Goal: Transaction & Acquisition: Obtain resource

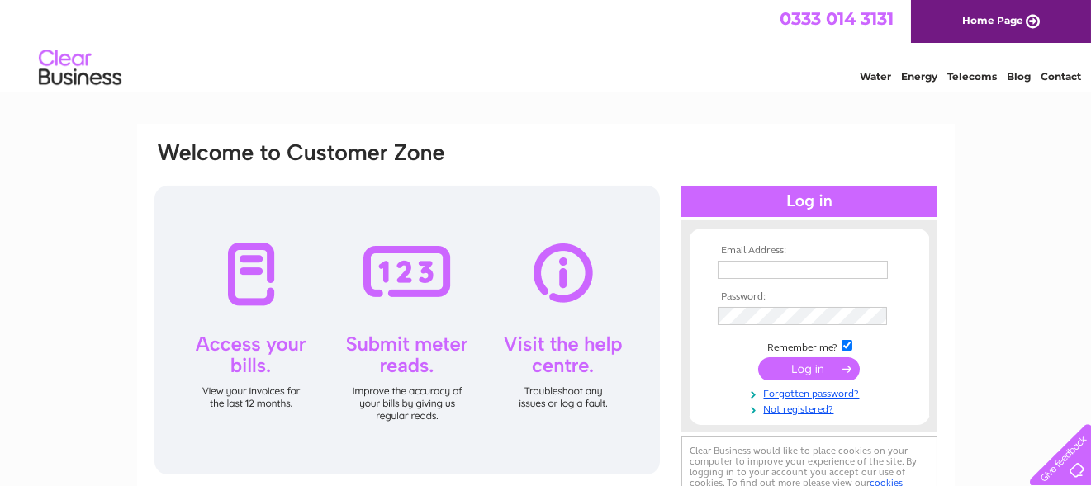
scroll to position [83, 0]
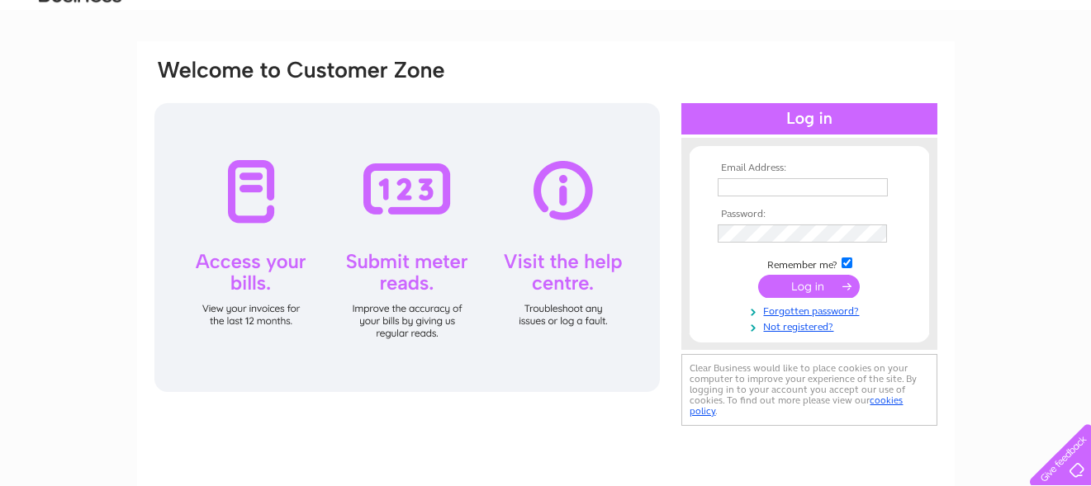
type input "stpcleaning@yahoo.co.uk"
click at [804, 283] on input "submit" at bounding box center [809, 286] width 102 height 23
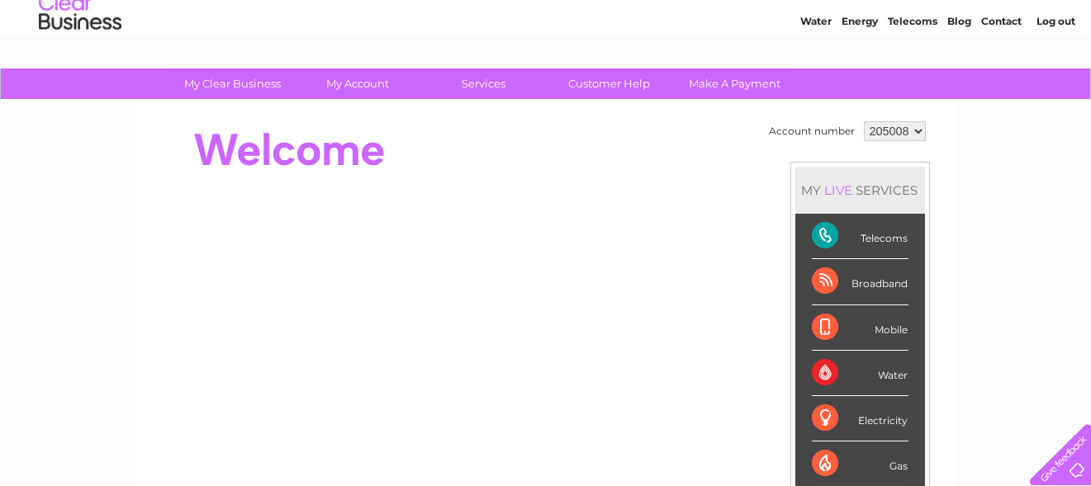
scroll to position [83, 0]
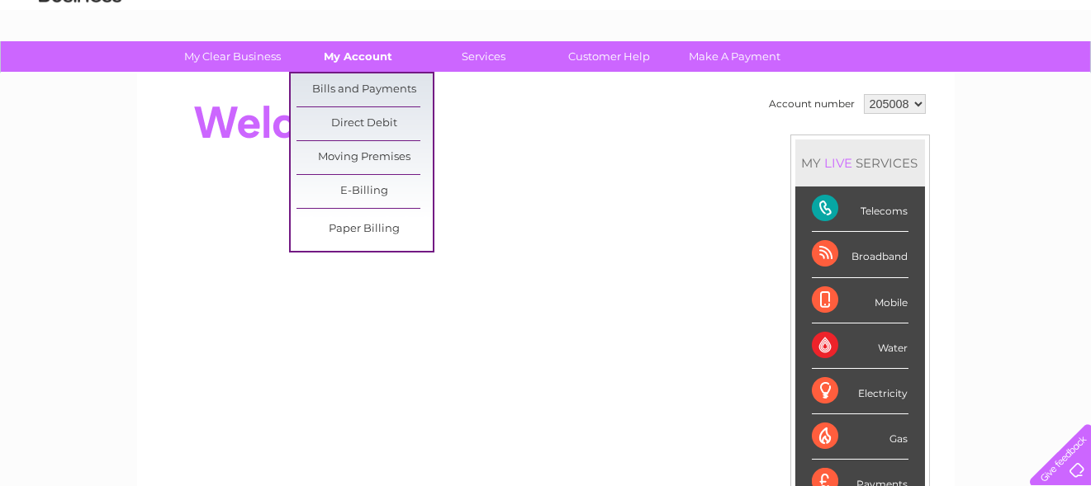
click at [353, 61] on link "My Account" at bounding box center [358, 56] width 136 height 31
click at [352, 84] on link "Bills and Payments" at bounding box center [365, 90] width 136 height 33
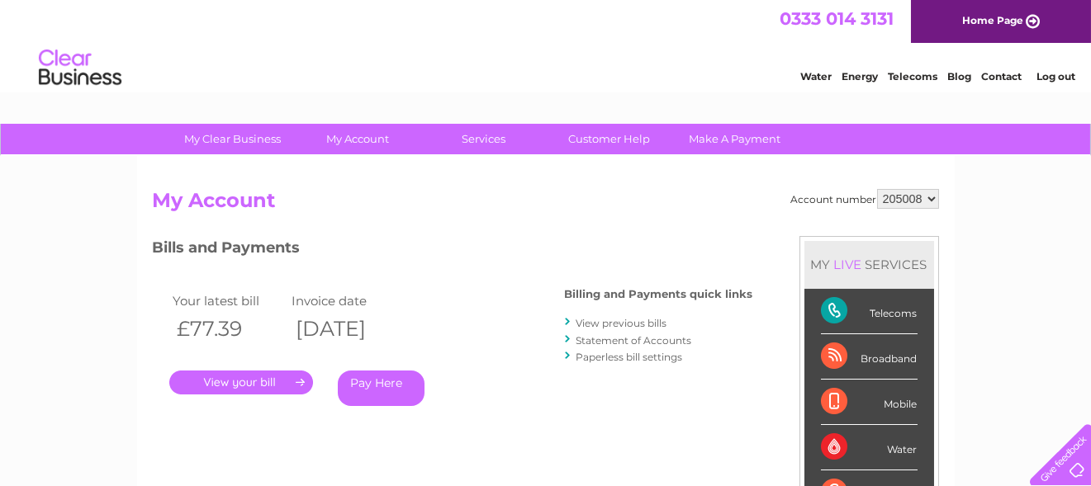
click at [230, 379] on link "." at bounding box center [241, 383] width 144 height 24
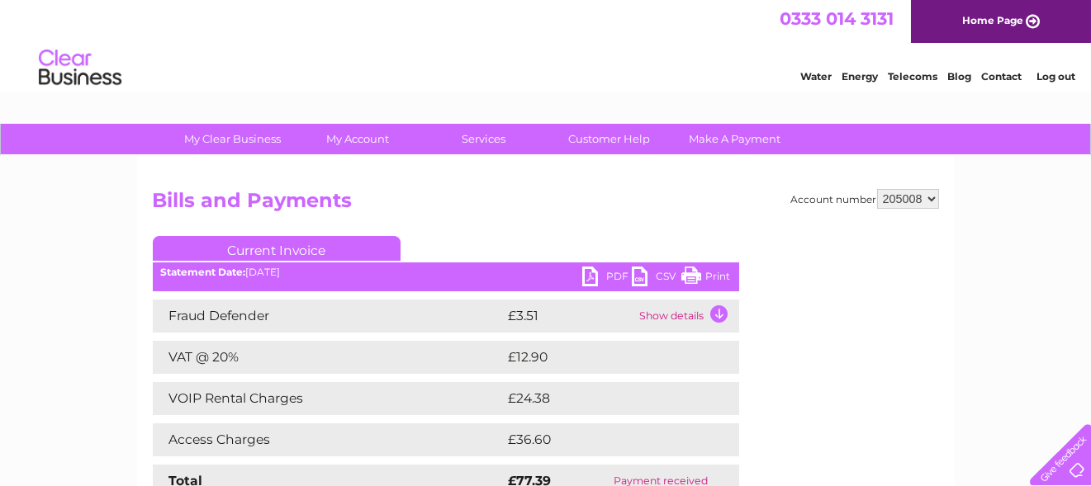
click at [591, 273] on link "PDF" at bounding box center [607, 279] width 50 height 24
click at [660, 31] on div "0333 014 3131 Home Page" at bounding box center [545, 21] width 1091 height 43
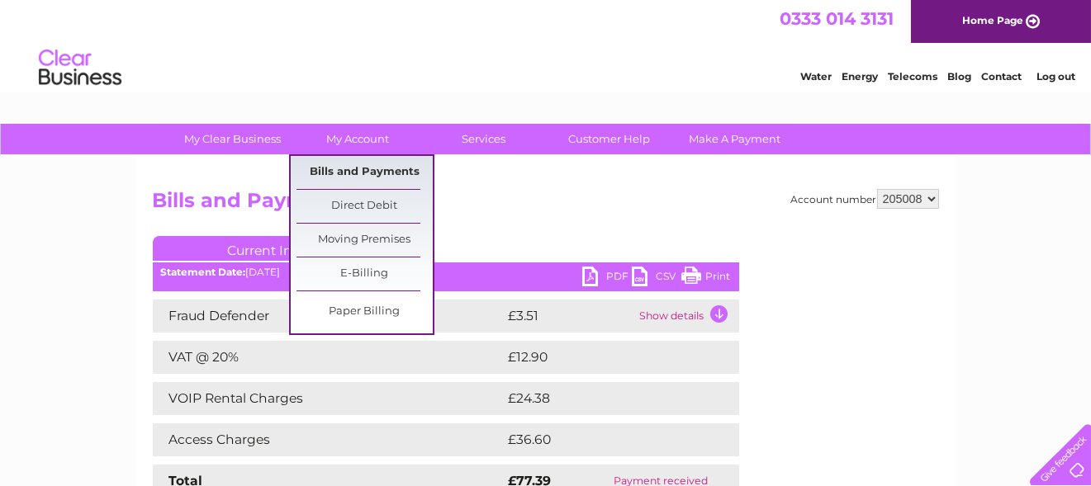
click at [357, 174] on link "Bills and Payments" at bounding box center [365, 172] width 136 height 33
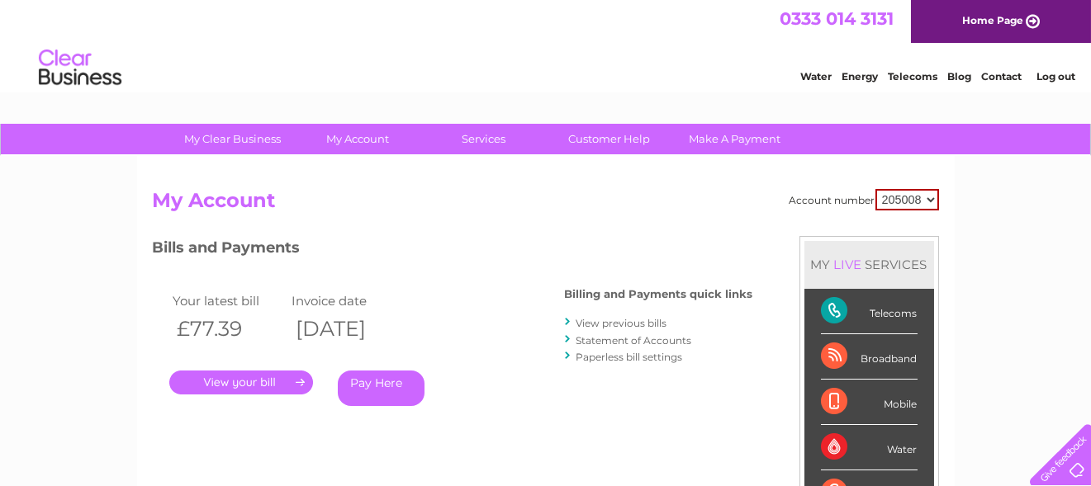
click at [591, 324] on link "View previous bills" at bounding box center [621, 323] width 91 height 12
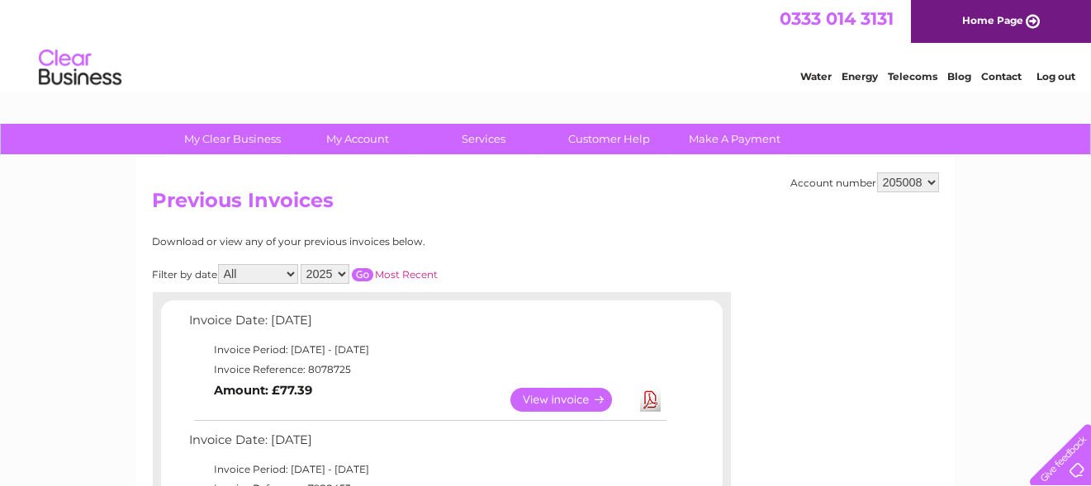
click at [294, 272] on select "All January February March April May June July August September October Novembe…" at bounding box center [258, 274] width 80 height 20
select select "8"
click at [220, 264] on select "All January February March April May June July August September October Novembe…" at bounding box center [258, 274] width 80 height 20
click at [539, 399] on link "View" at bounding box center [570, 400] width 121 height 24
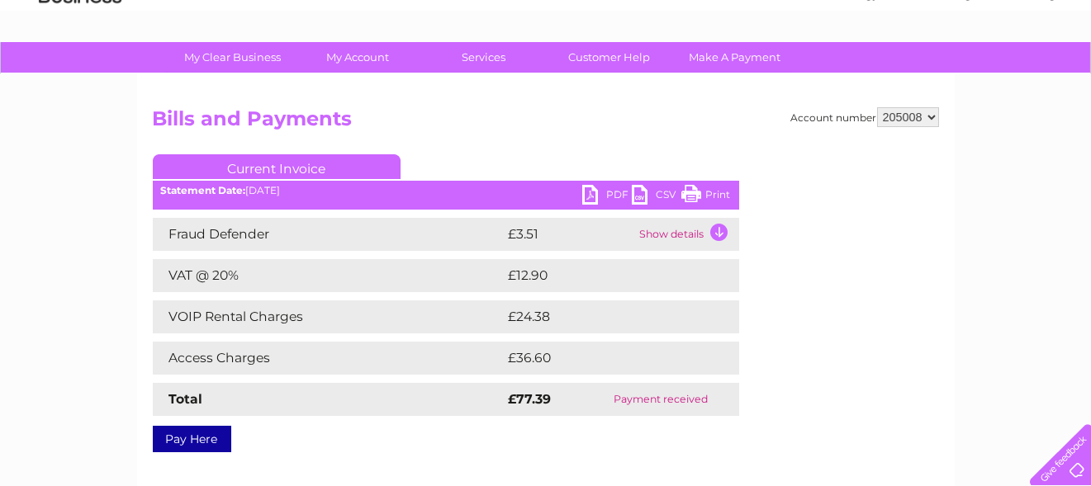
scroll to position [83, 0]
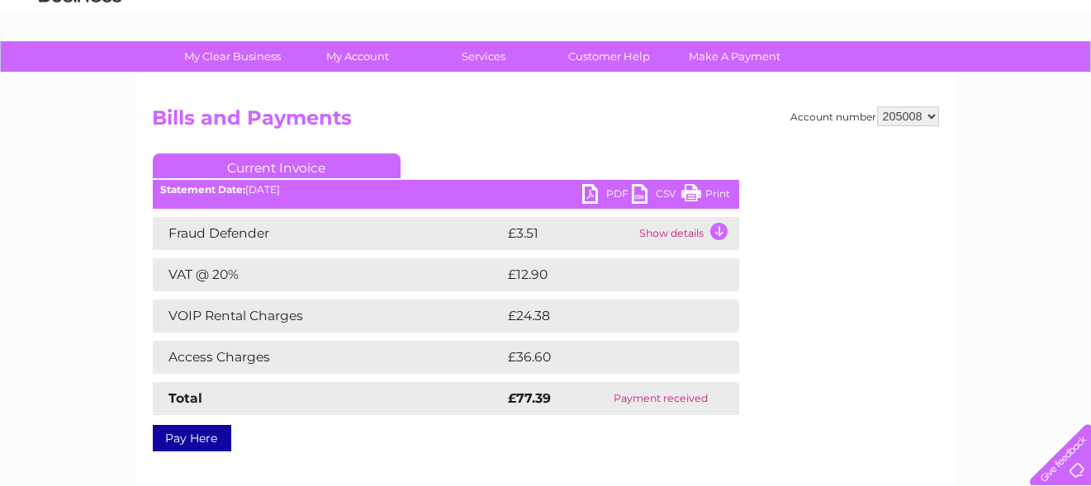
click at [589, 190] on link "PDF" at bounding box center [607, 196] width 50 height 24
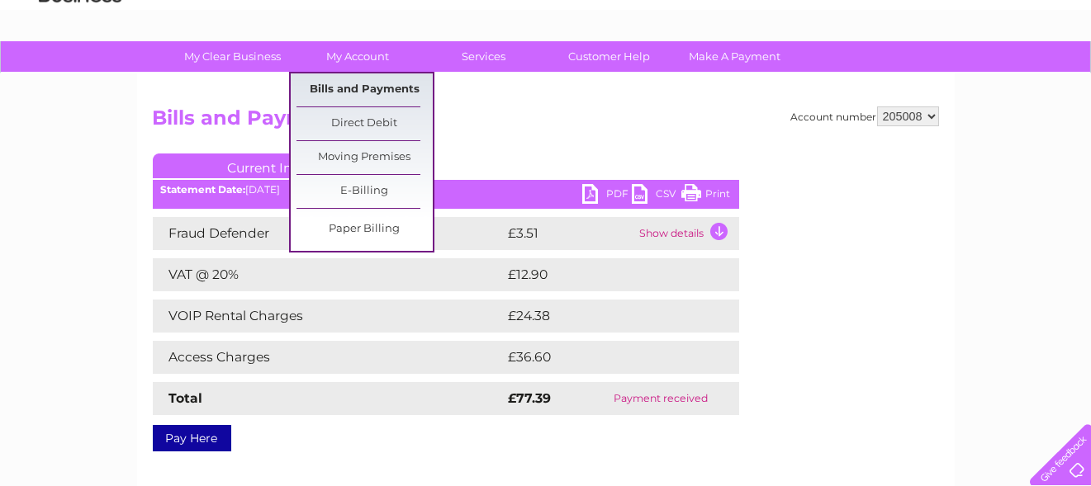
click at [348, 90] on link "Bills and Payments" at bounding box center [365, 90] width 136 height 33
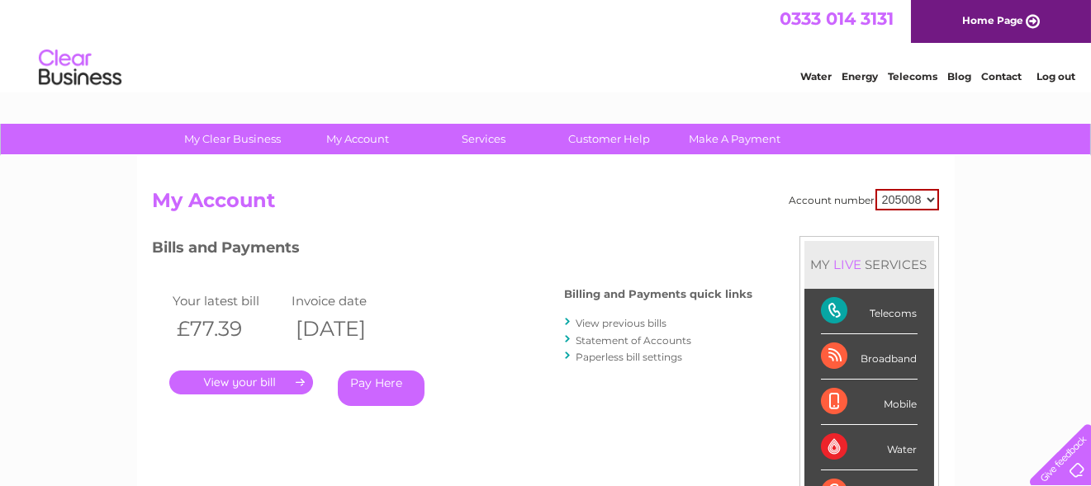
click at [615, 323] on link "View previous bills" at bounding box center [621, 323] width 91 height 12
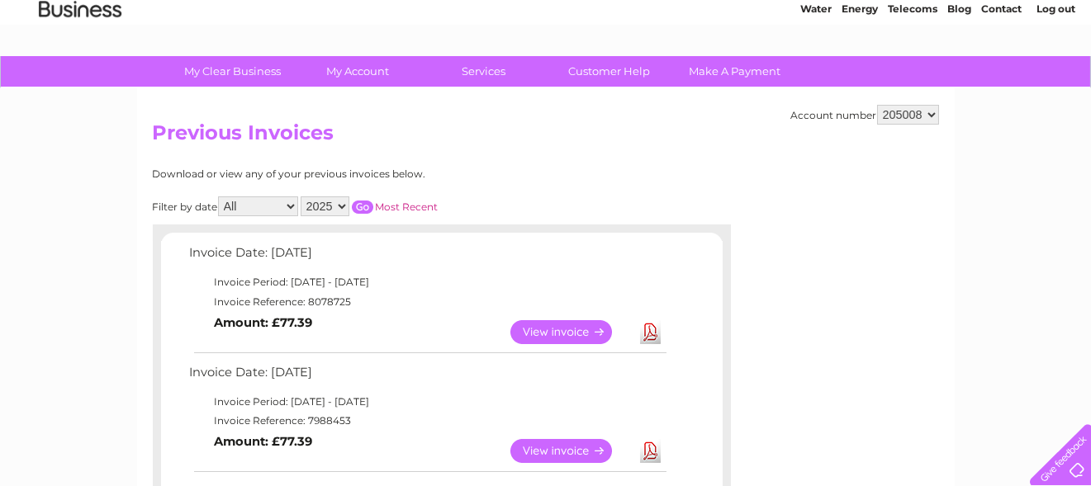
scroll to position [165, 0]
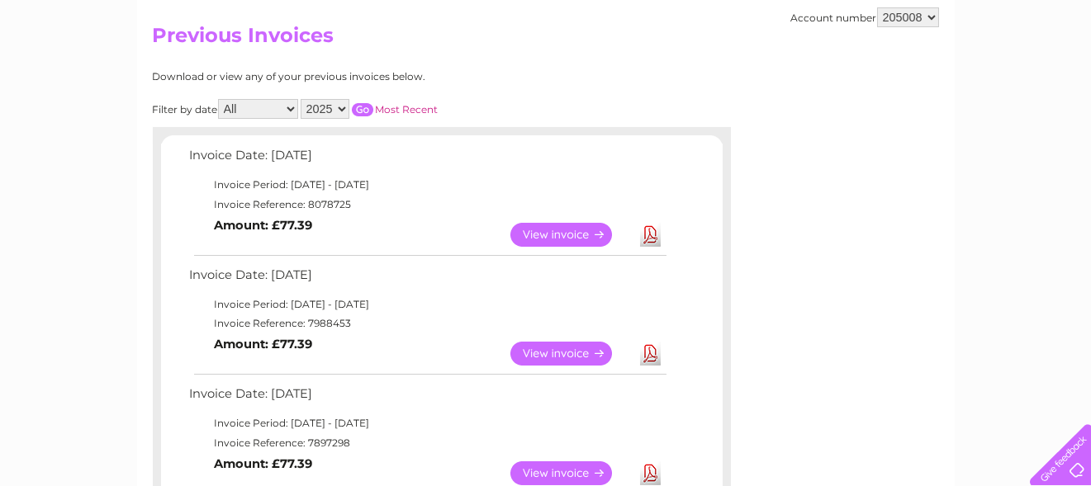
click at [535, 353] on link "View" at bounding box center [570, 354] width 121 height 24
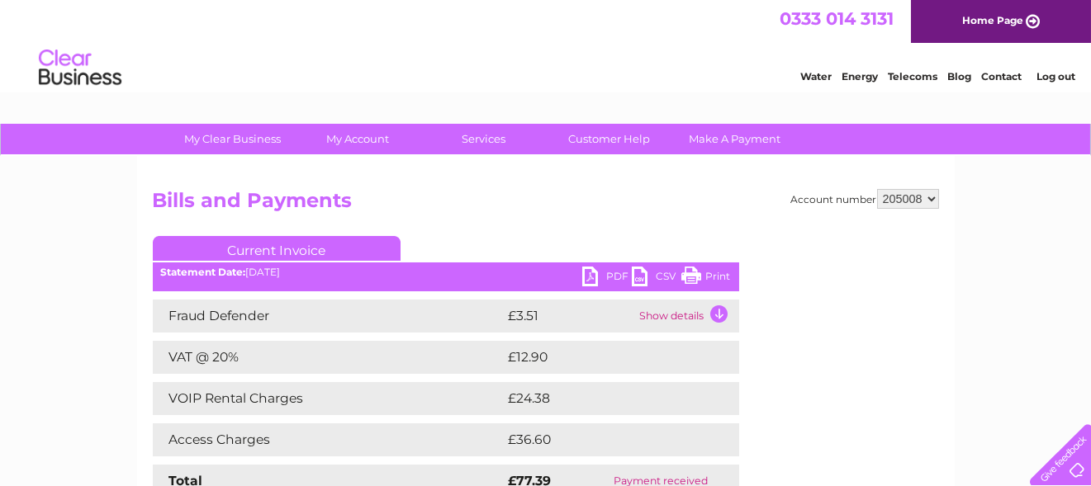
click at [591, 278] on link "PDF" at bounding box center [607, 279] width 50 height 24
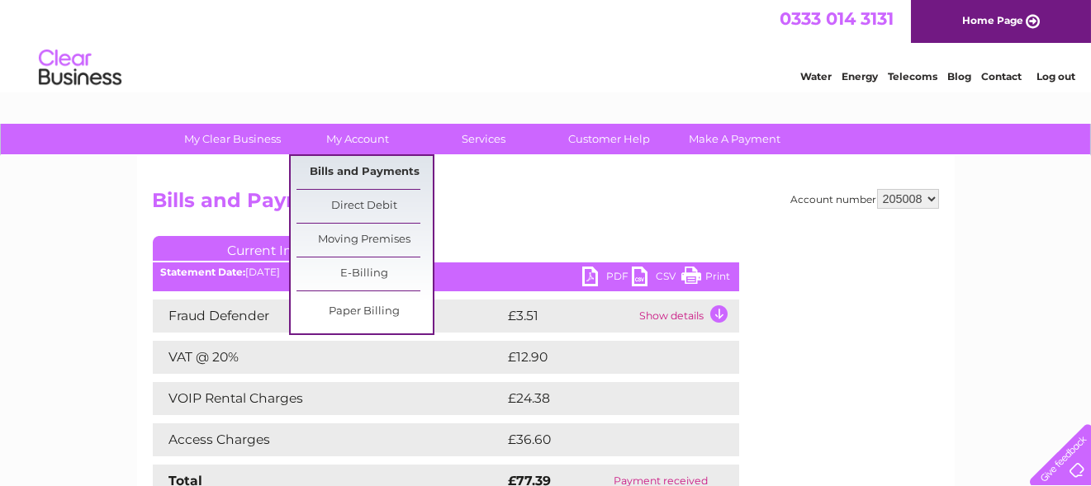
click at [346, 168] on link "Bills and Payments" at bounding box center [365, 172] width 136 height 33
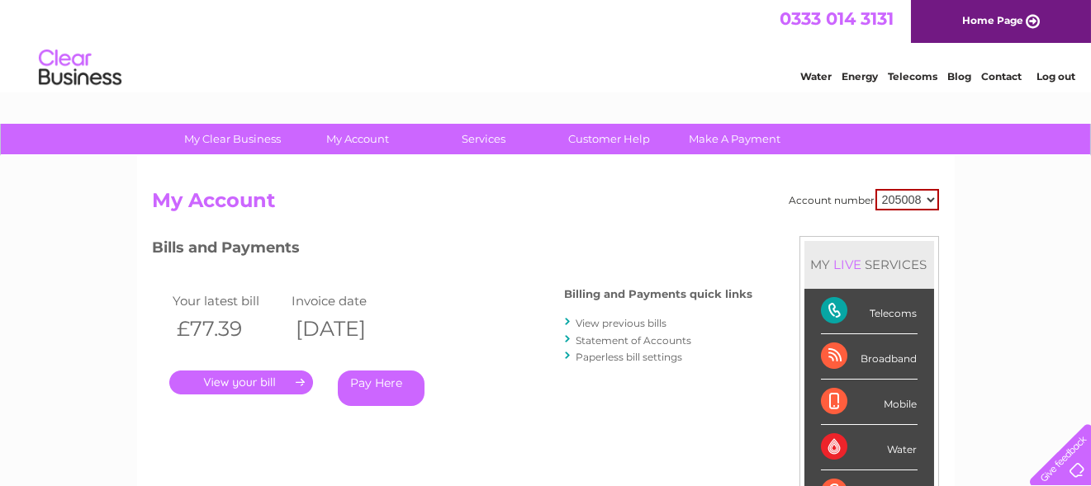
click at [600, 324] on link "View previous bills" at bounding box center [621, 323] width 91 height 12
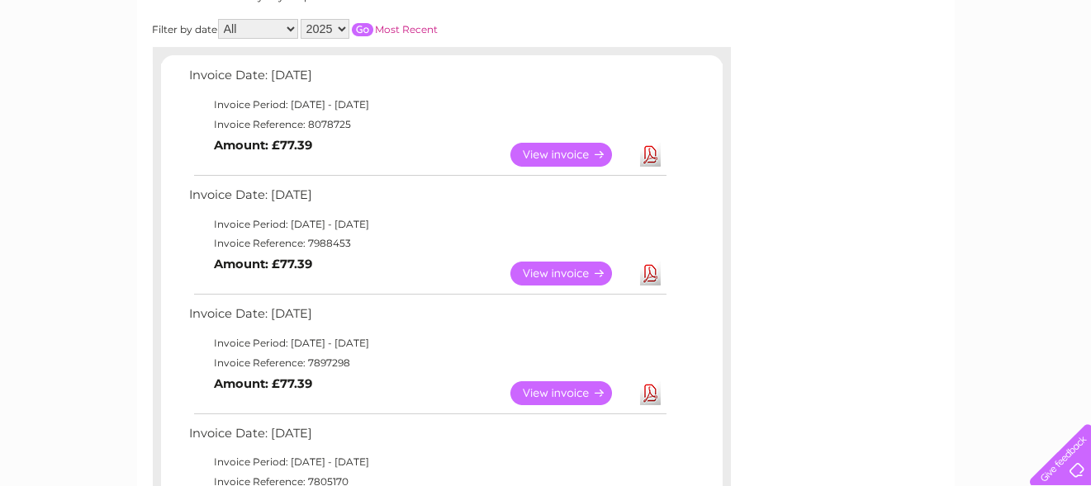
scroll to position [247, 0]
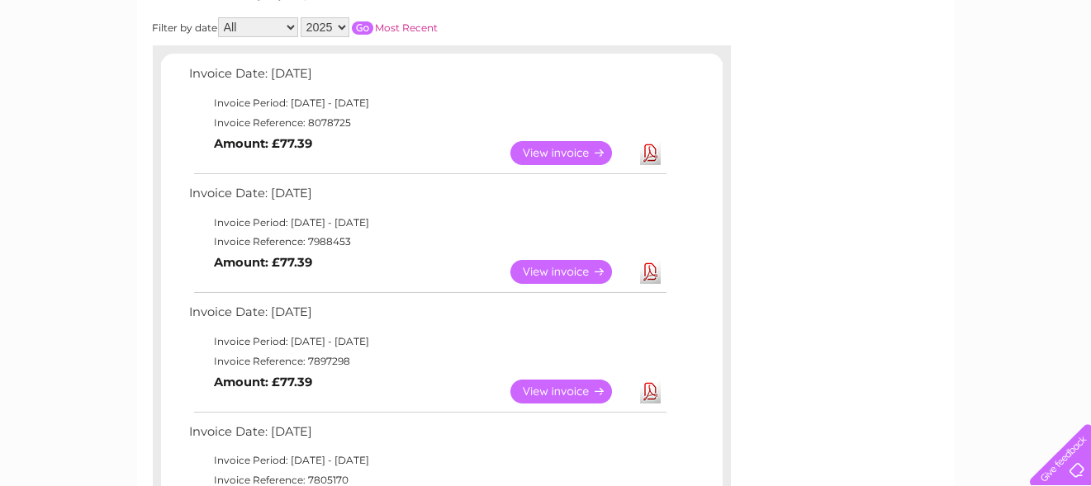
click at [554, 387] on link "View" at bounding box center [570, 392] width 121 height 24
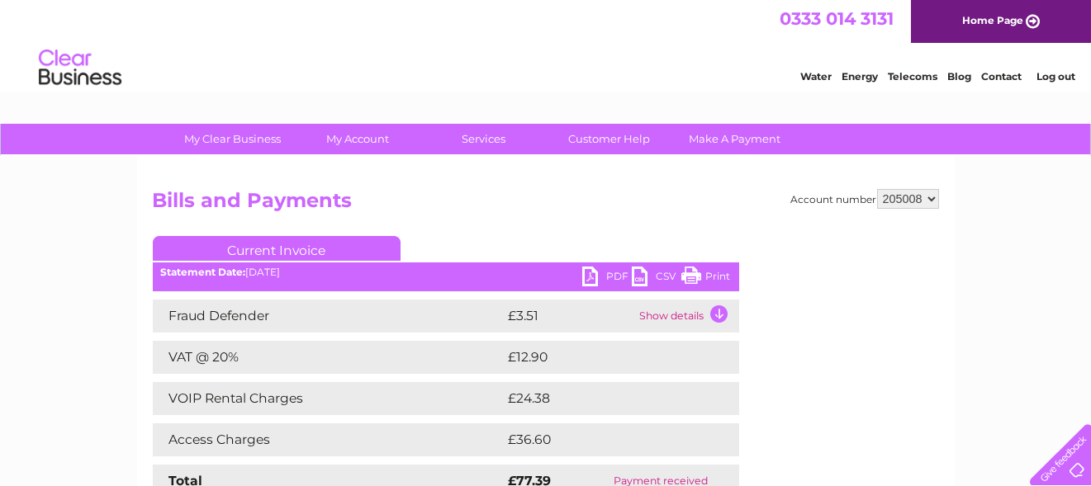
click at [593, 273] on link "PDF" at bounding box center [607, 279] width 50 height 24
